Goal: Transaction & Acquisition: Purchase product/service

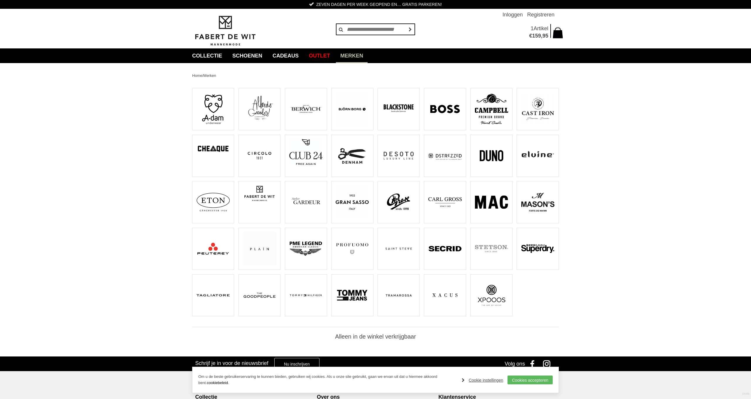
click at [211, 250] on img at bounding box center [213, 248] width 33 height 33
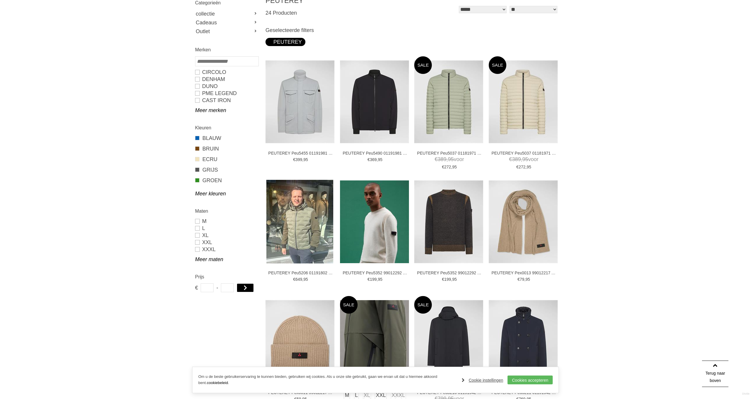
scroll to position [44, 0]
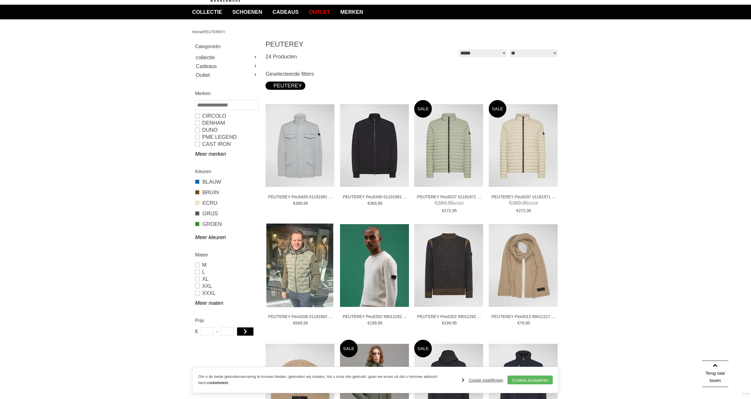
select select "*"
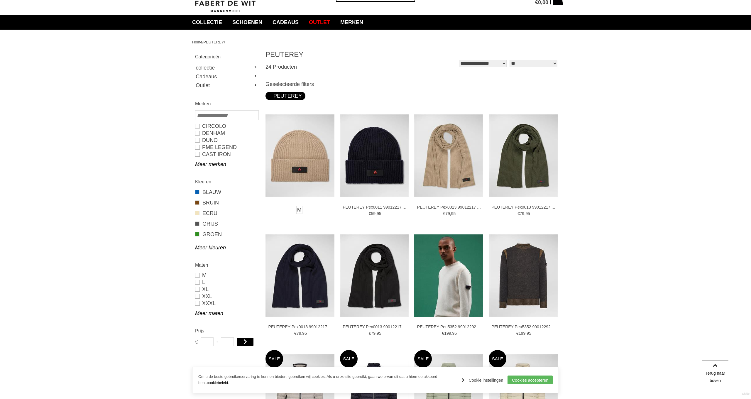
scroll to position [34, 0]
click at [216, 163] on link "Meer merken" at bounding box center [226, 163] width 63 height 7
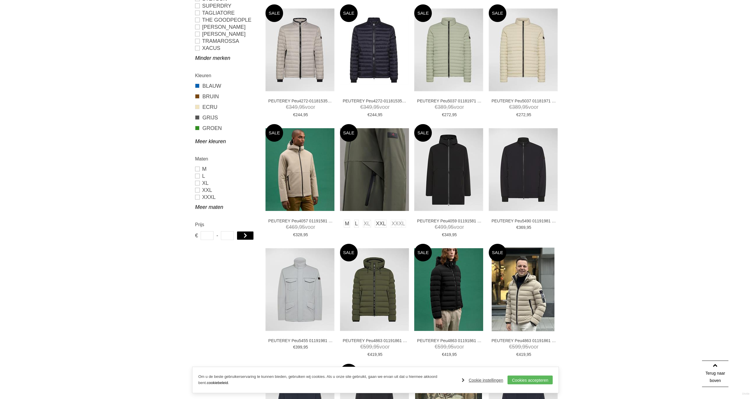
scroll to position [382, 0]
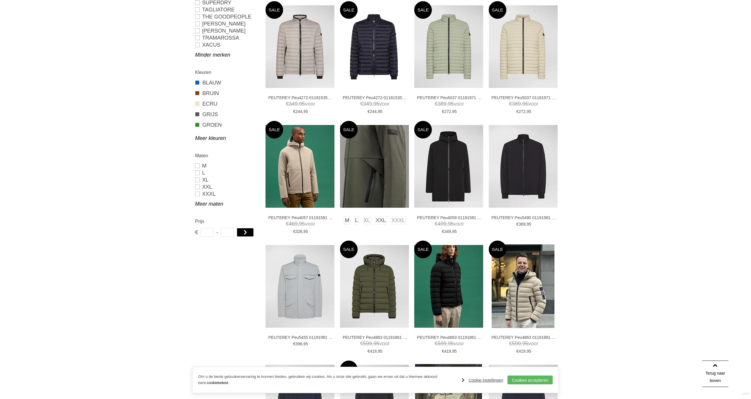
click at [389, 159] on img at bounding box center [374, 166] width 69 height 83
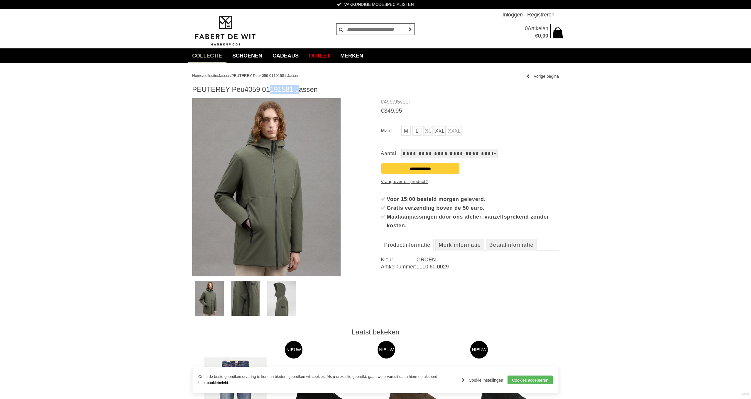
scroll to position [0, 0]
drag, startPoint x: 193, startPoint y: 89, endPoint x: 230, endPoint y: 90, distance: 36.7
click at [230, 90] on div "Home / collectie / Jassen / PEUTEREY Peu4059 01191581 Jassen Vorige pagina PEUT…" at bounding box center [375, 356] width 375 height 587
copy h1 "PEUTEREY"
